Goal: Task Accomplishment & Management: Manage account settings

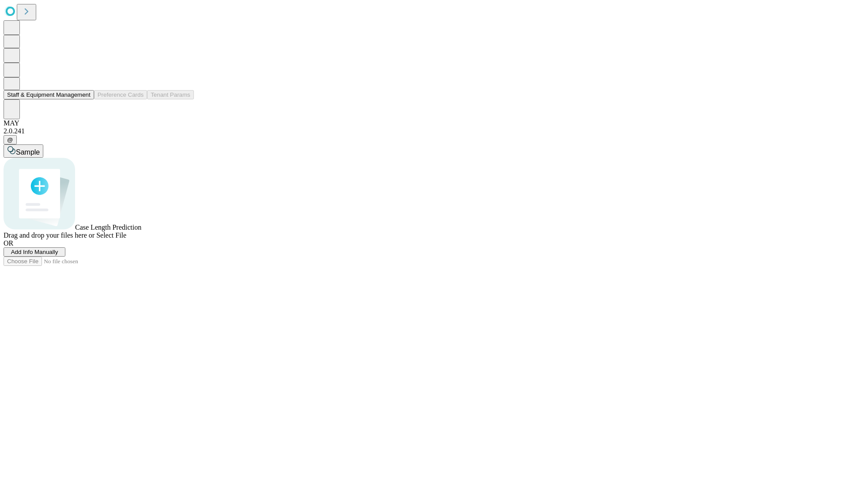
click at [84, 99] on button "Staff & Equipment Management" at bounding box center [49, 94] width 91 height 9
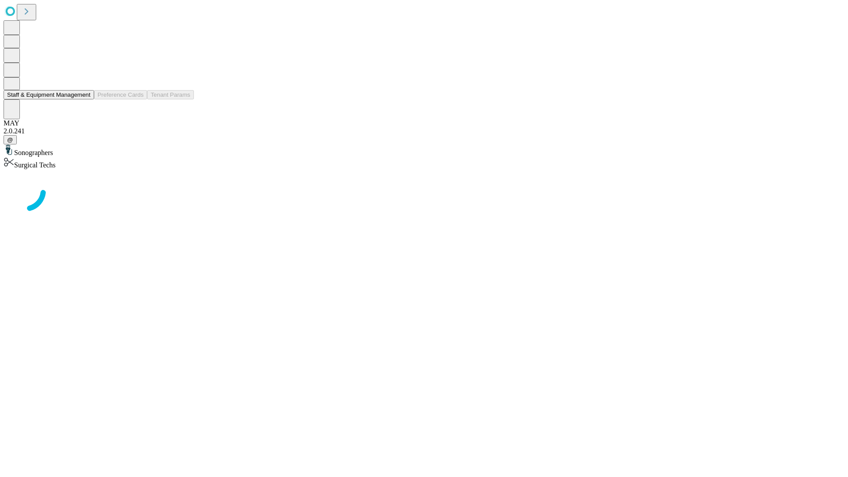
click at [84, 99] on button "Staff & Equipment Management" at bounding box center [49, 94] width 91 height 9
